Goal: Check status: Check status

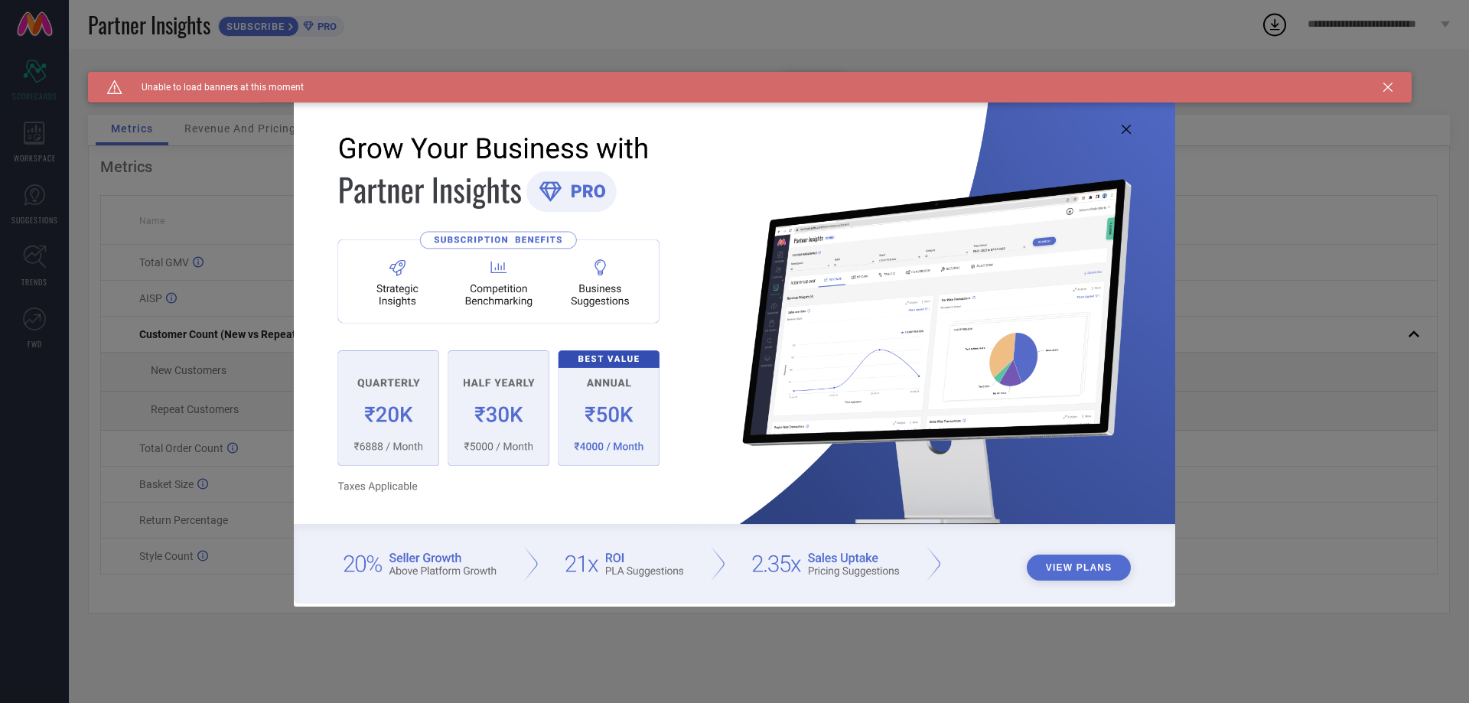
click at [1386, 86] on icon at bounding box center [1387, 87] width 9 height 9
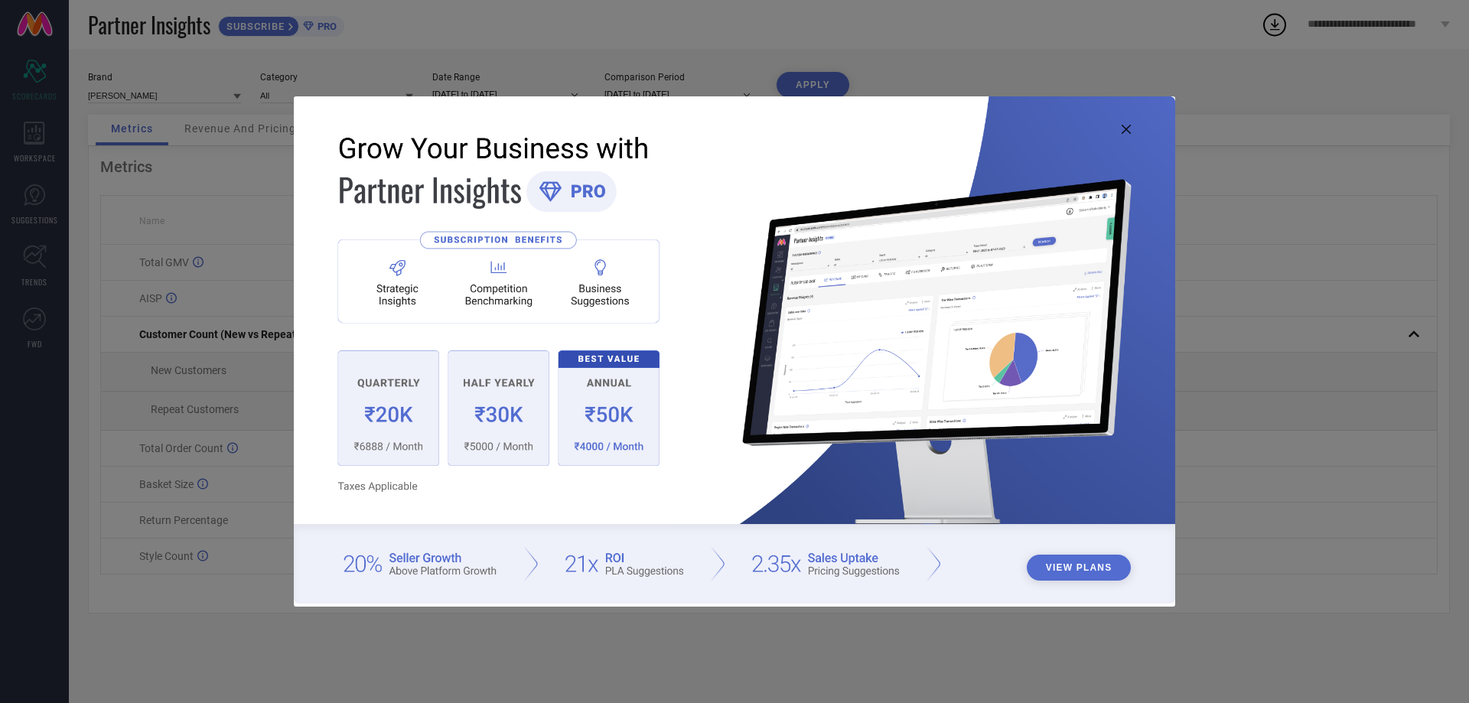
click at [1126, 125] on icon at bounding box center [1126, 129] width 9 height 9
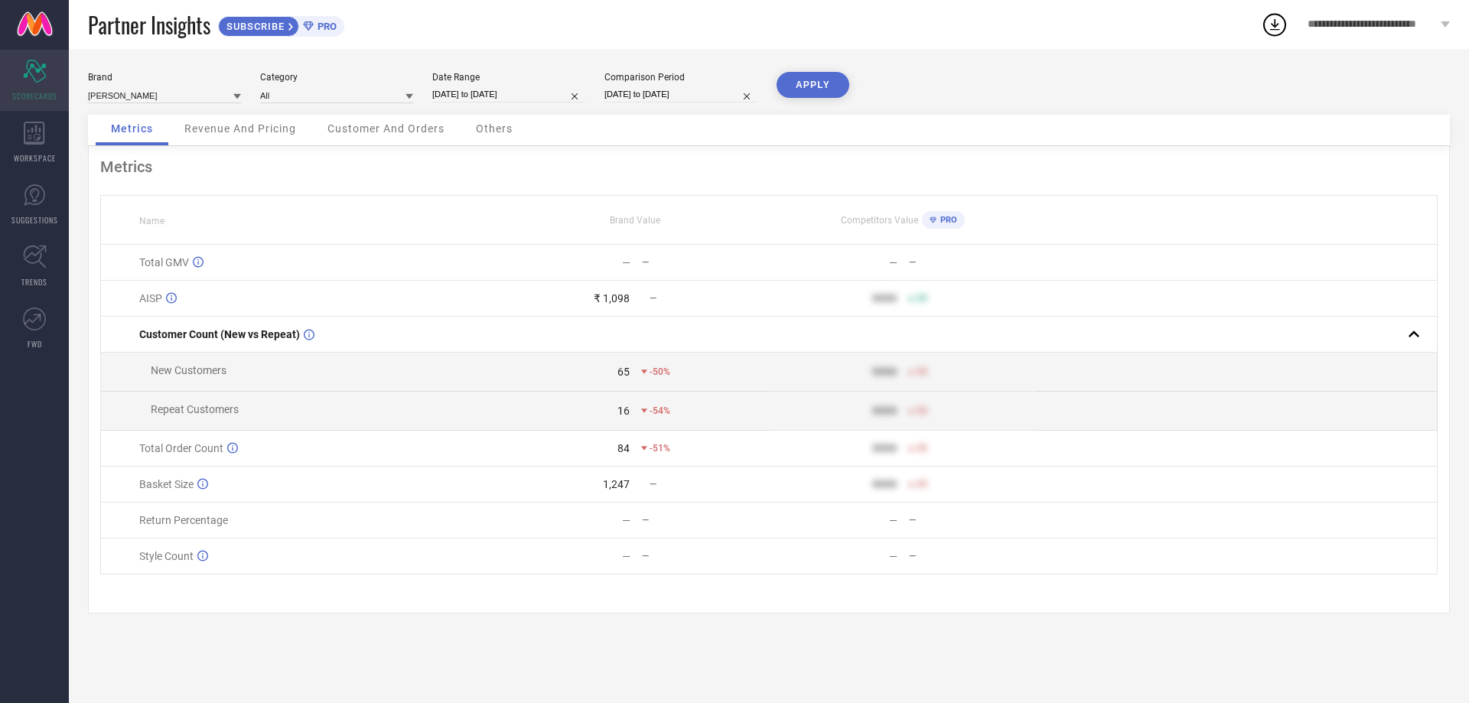
click at [27, 93] on span "SCORECARDS" at bounding box center [34, 95] width 45 height 11
click at [30, 139] on icon at bounding box center [34, 133] width 21 height 23
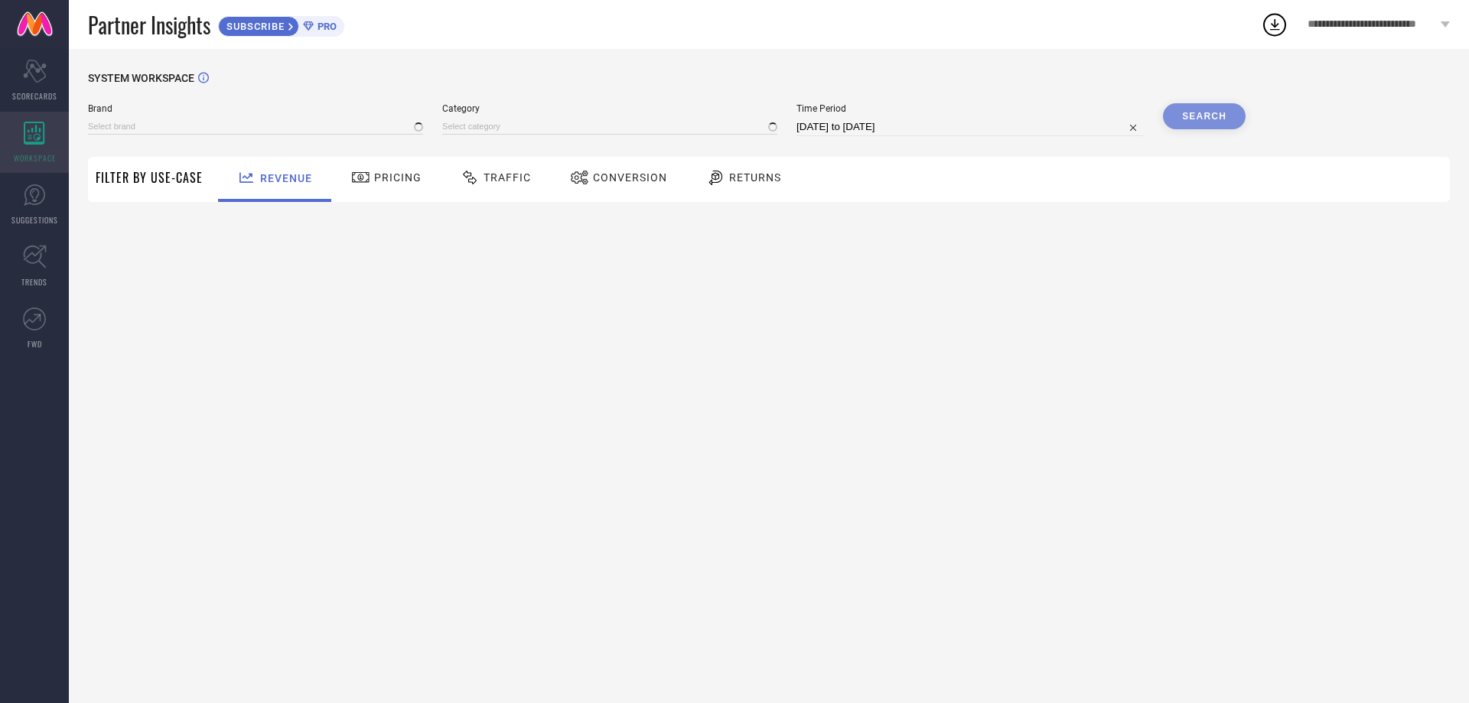
type input "[PERSON_NAME]"
type input "All"
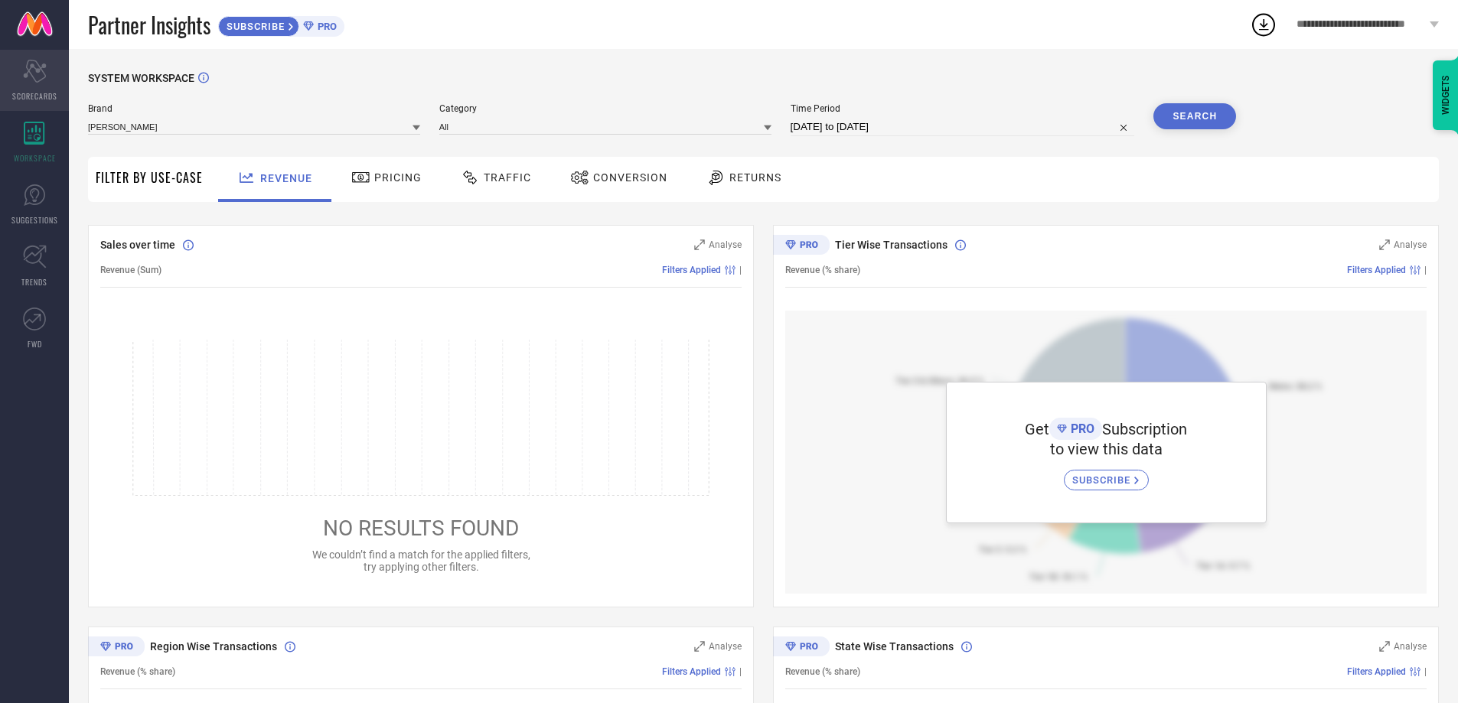
click at [28, 91] on span "SCORECARDS" at bounding box center [34, 95] width 45 height 11
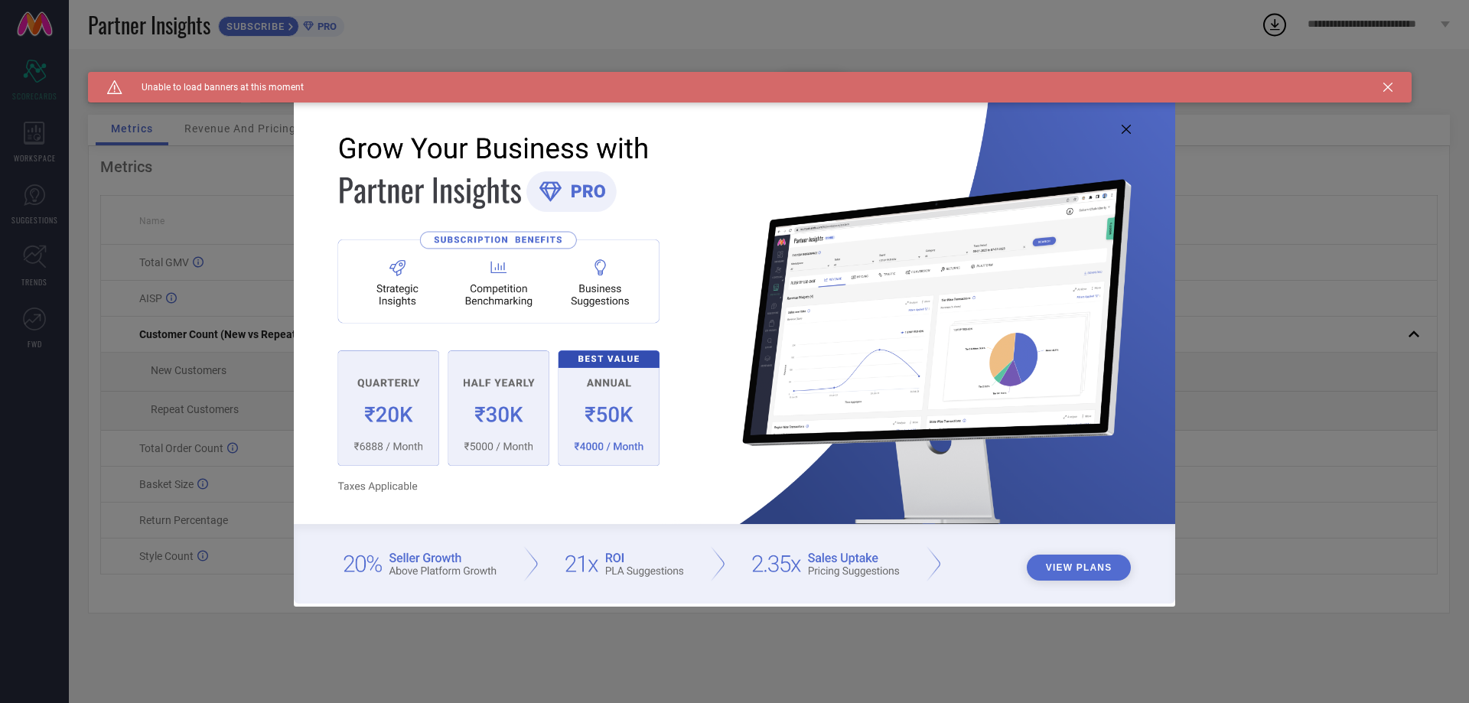
click at [1127, 131] on icon at bounding box center [1126, 129] width 9 height 9
